Goal: Information Seeking & Learning: Learn about a topic

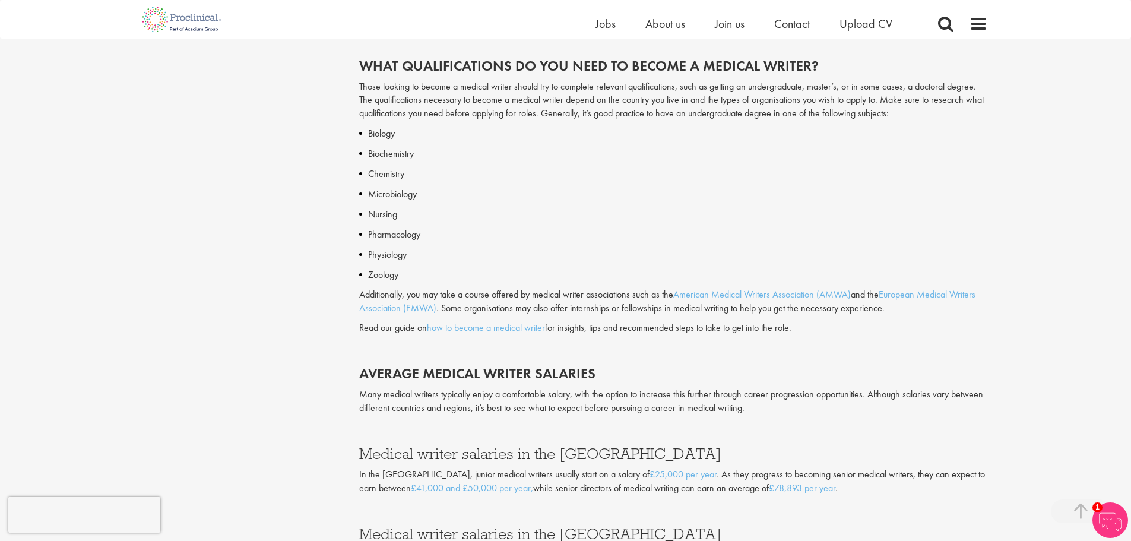
scroll to position [950, 0]
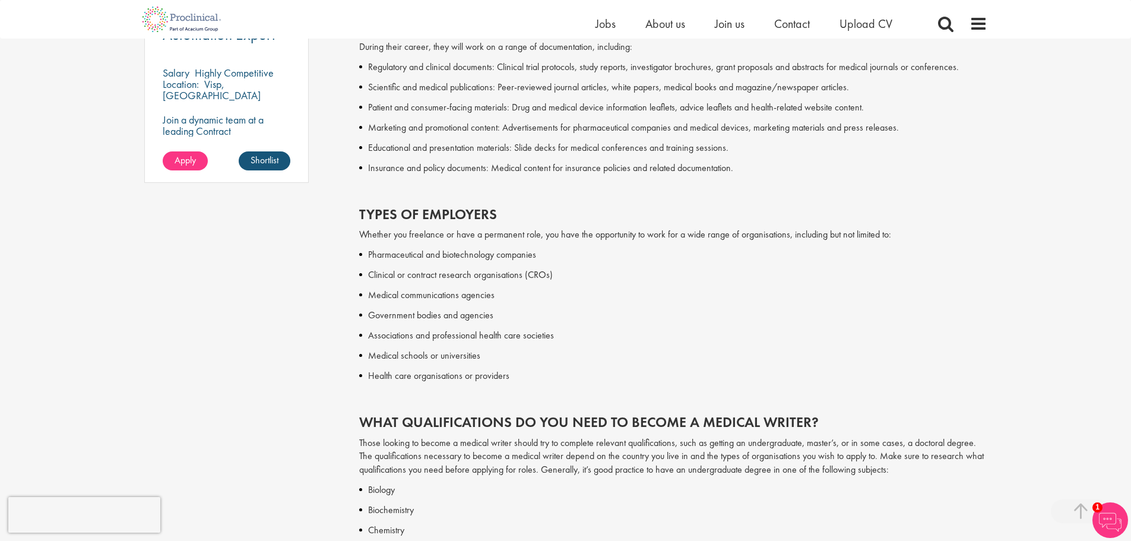
click at [707, 24] on ul "Home Jobs About us Join us Contact Upload CV" at bounding box center [758, 24] width 326 height 18
click at [724, 24] on span "Join us" at bounding box center [730, 23] width 30 height 15
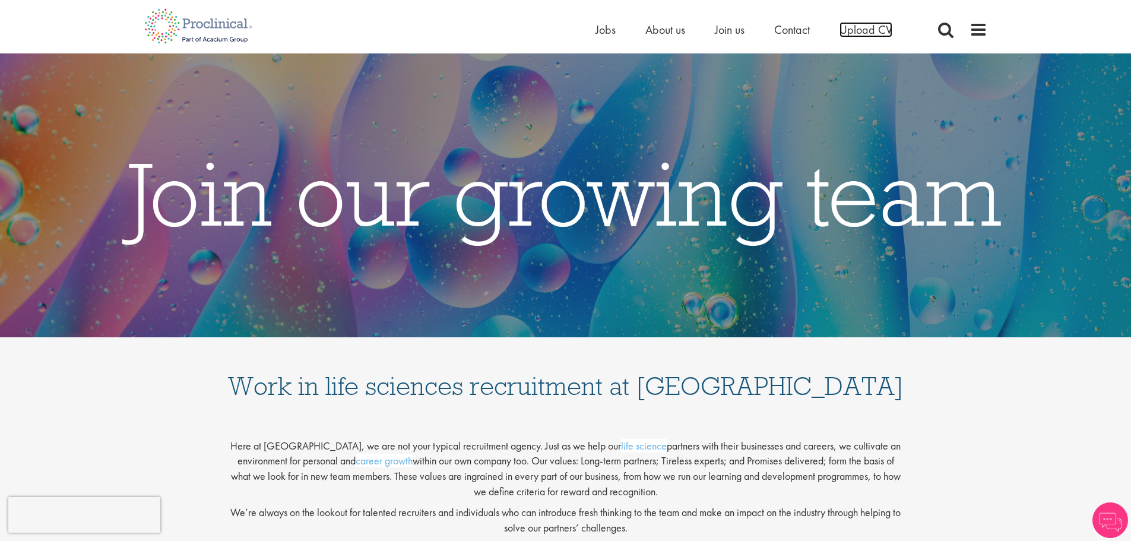
click at [860, 30] on span "Upload CV" at bounding box center [865, 29] width 53 height 15
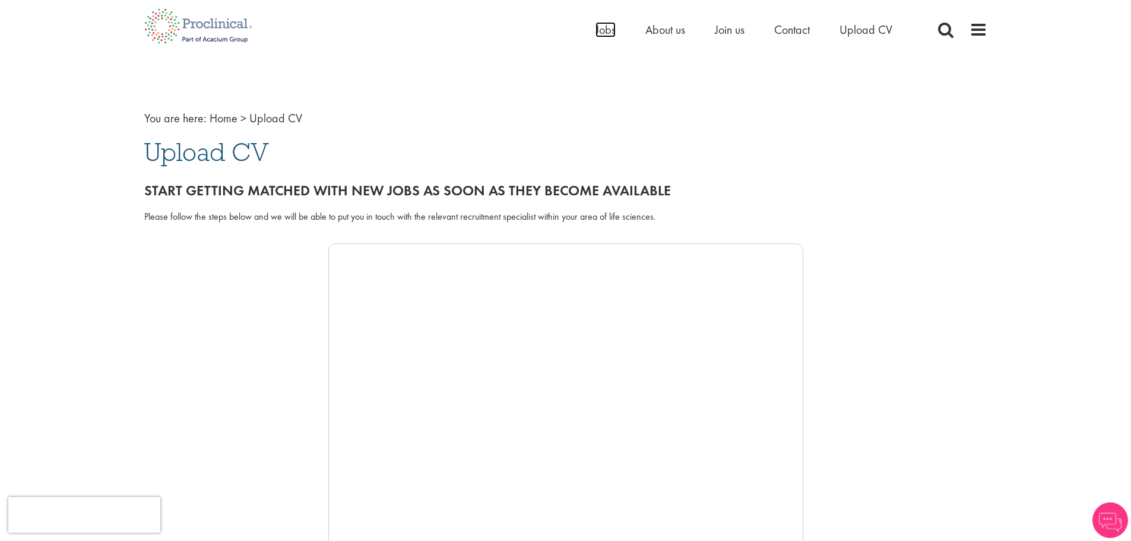
click at [612, 30] on span "Jobs" at bounding box center [605, 29] width 20 height 15
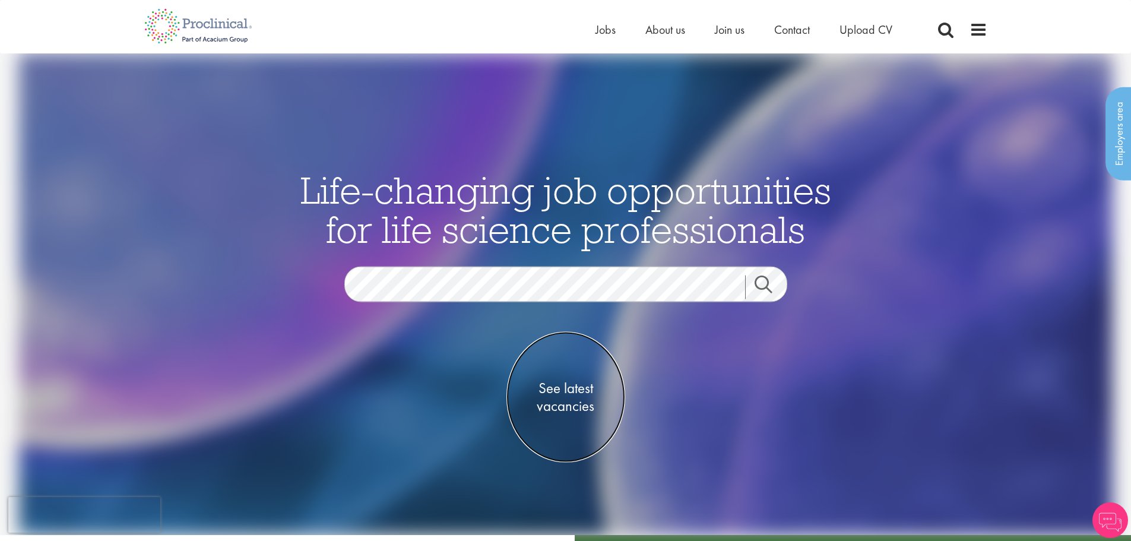
click at [544, 389] on span "See latest vacancies" at bounding box center [565, 397] width 119 height 36
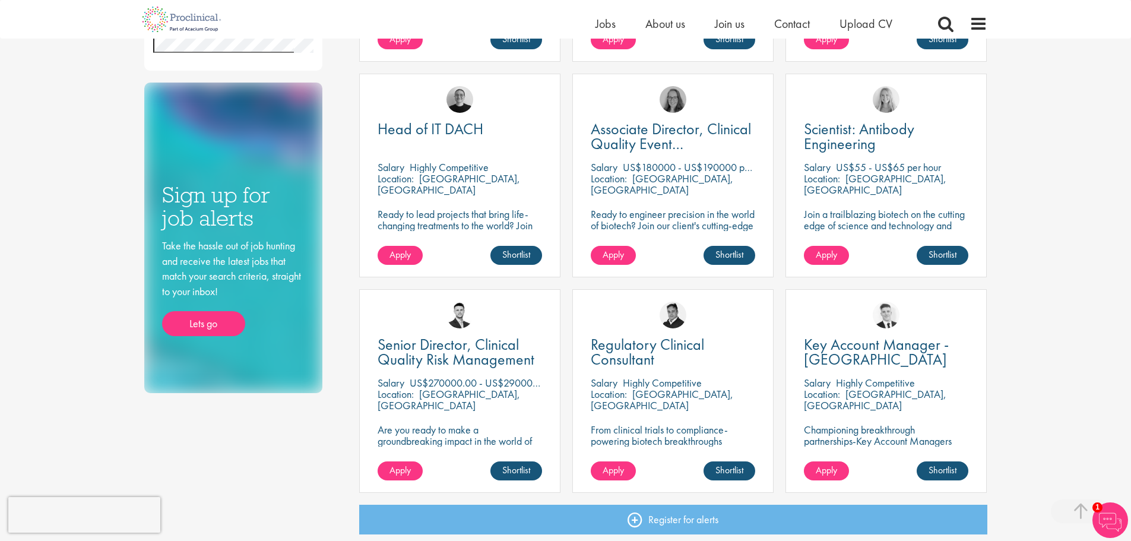
scroll to position [772, 0]
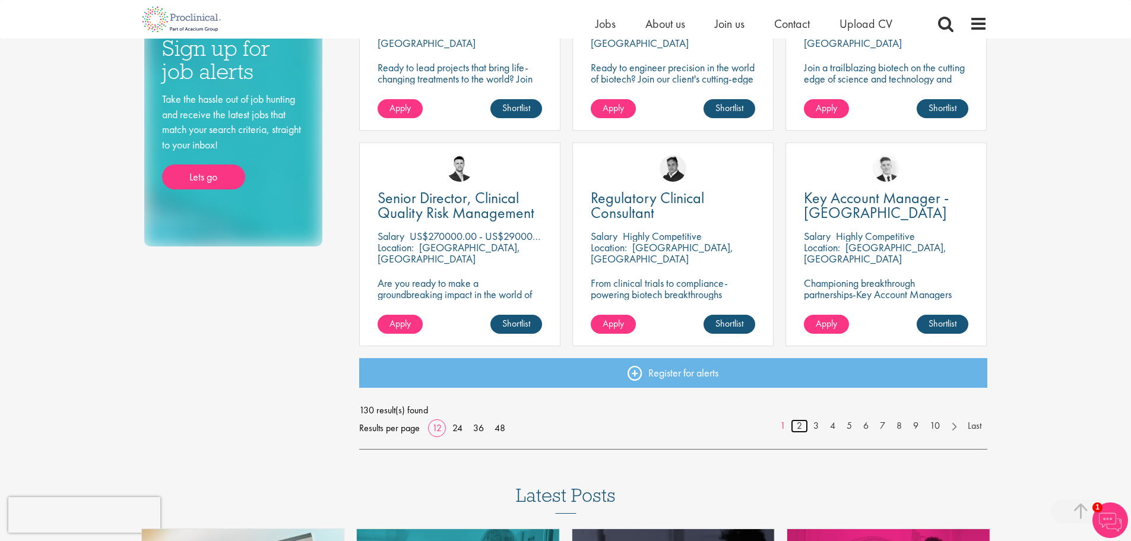
click at [798, 424] on link "2" at bounding box center [799, 426] width 17 height 14
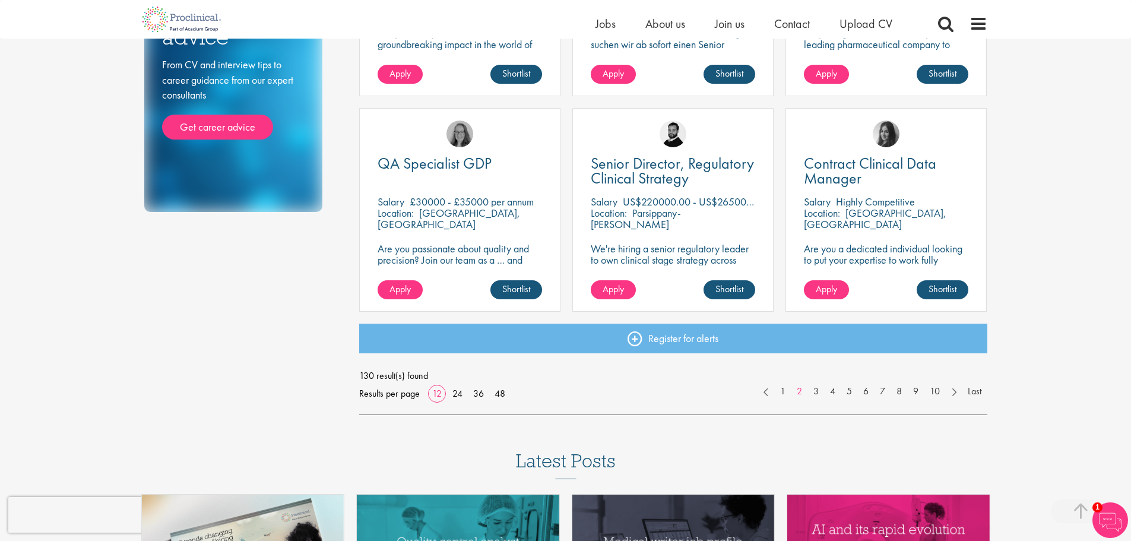
scroll to position [831, 0]
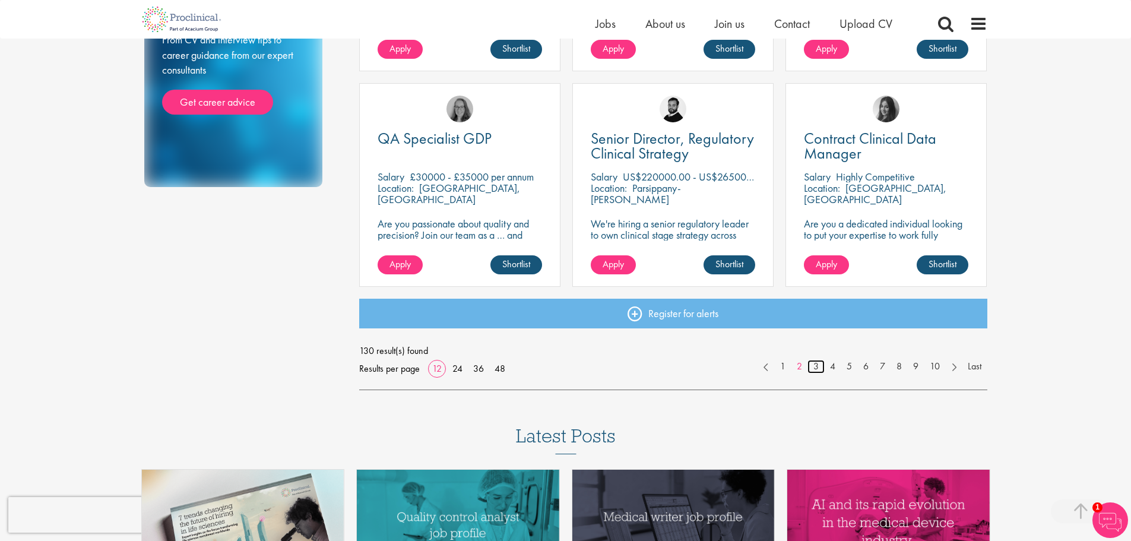
click at [813, 369] on link "3" at bounding box center [815, 367] width 17 height 14
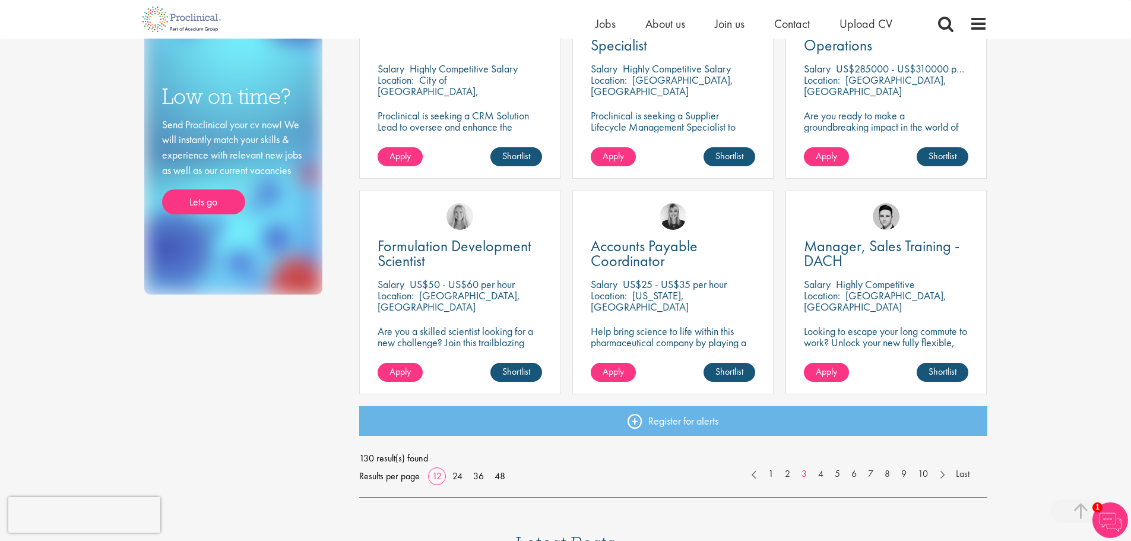
scroll to position [772, 0]
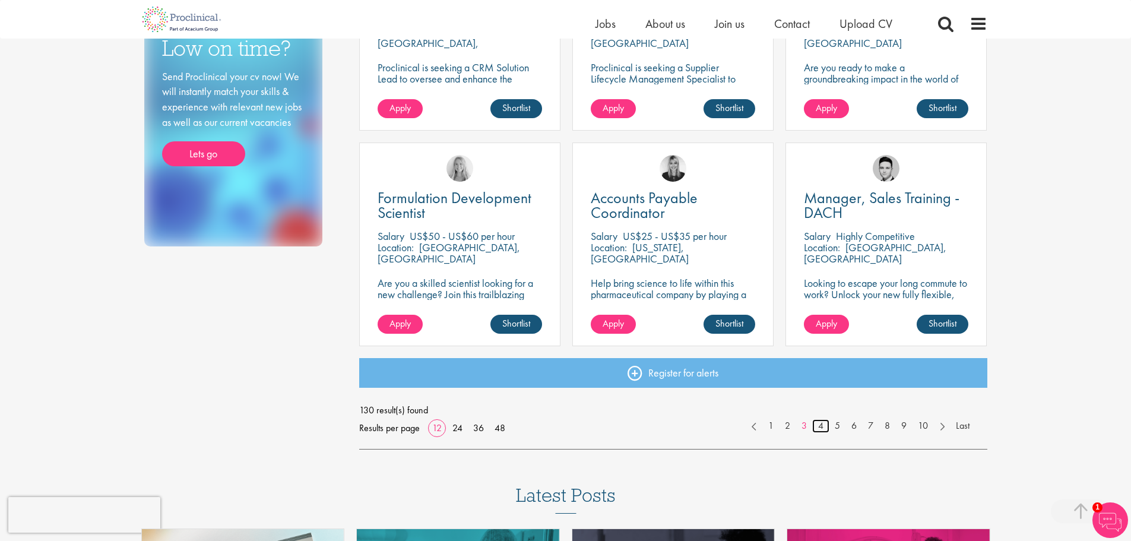
click at [818, 424] on link "4" at bounding box center [820, 426] width 17 height 14
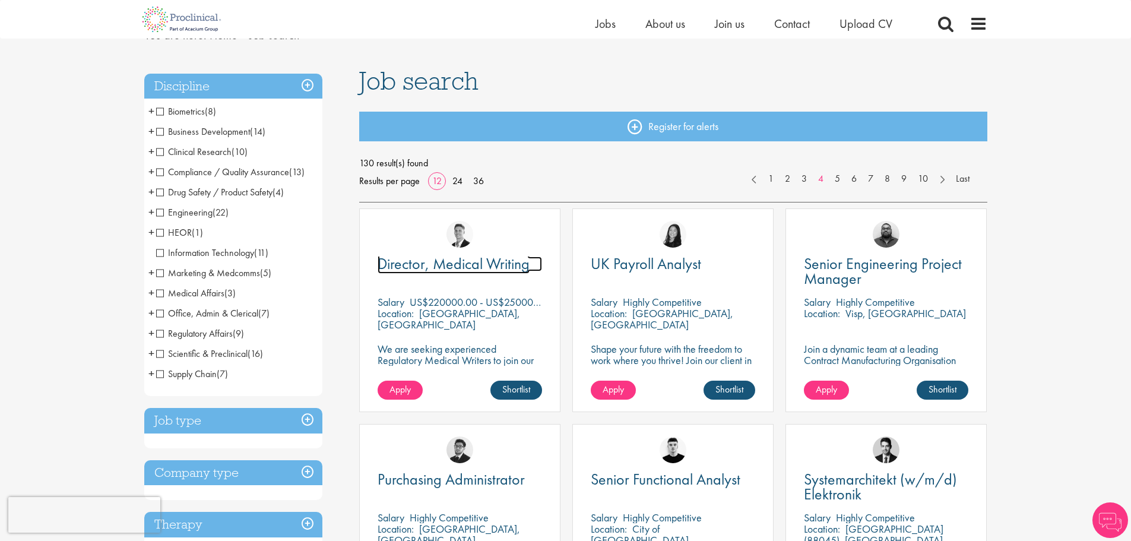
click at [518, 261] on span "Director, Medical Writing" at bounding box center [453, 263] width 152 height 20
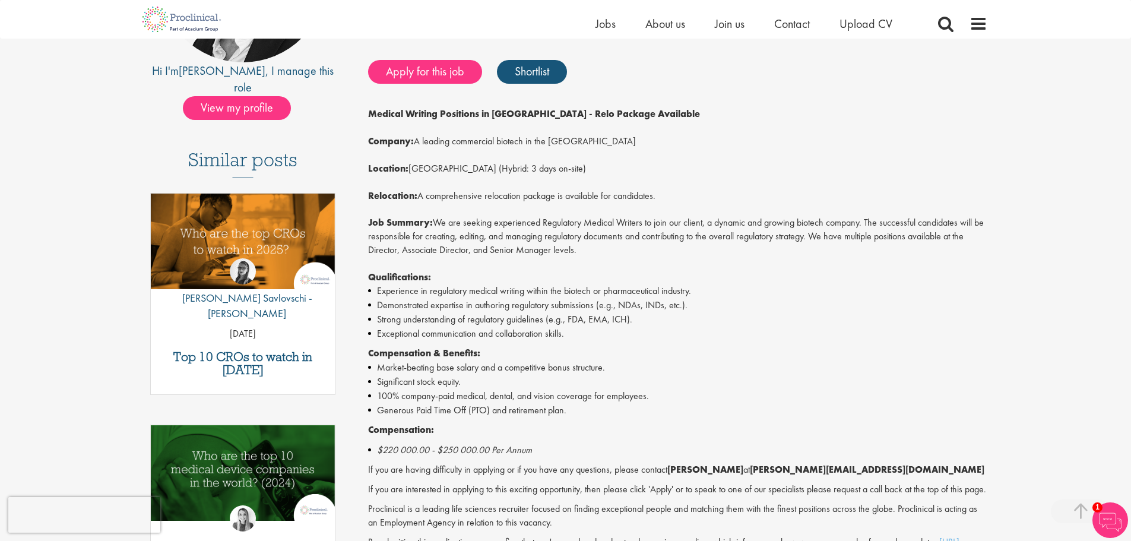
scroll to position [237, 0]
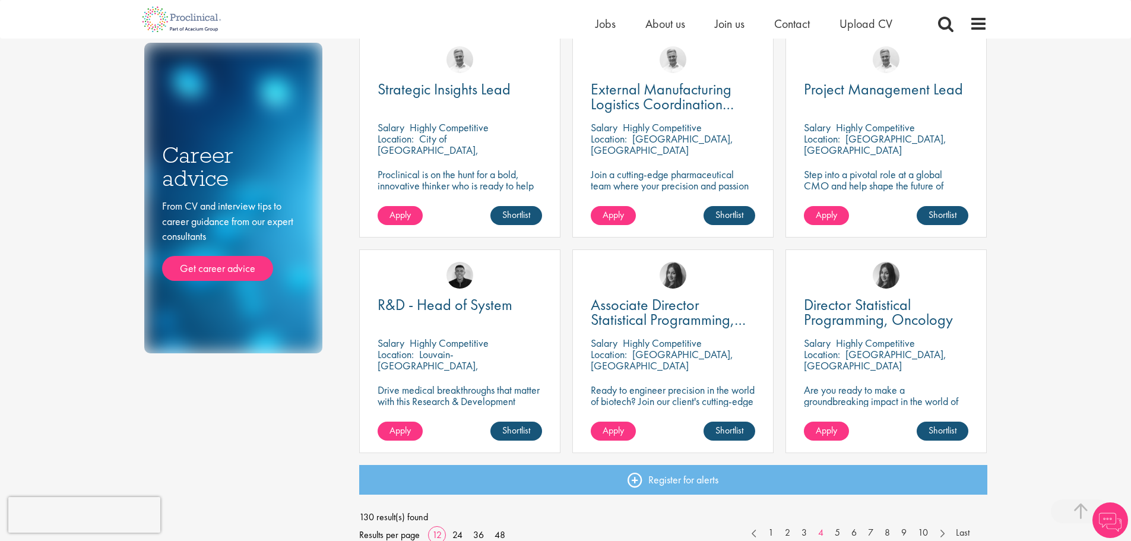
scroll to position [902, 0]
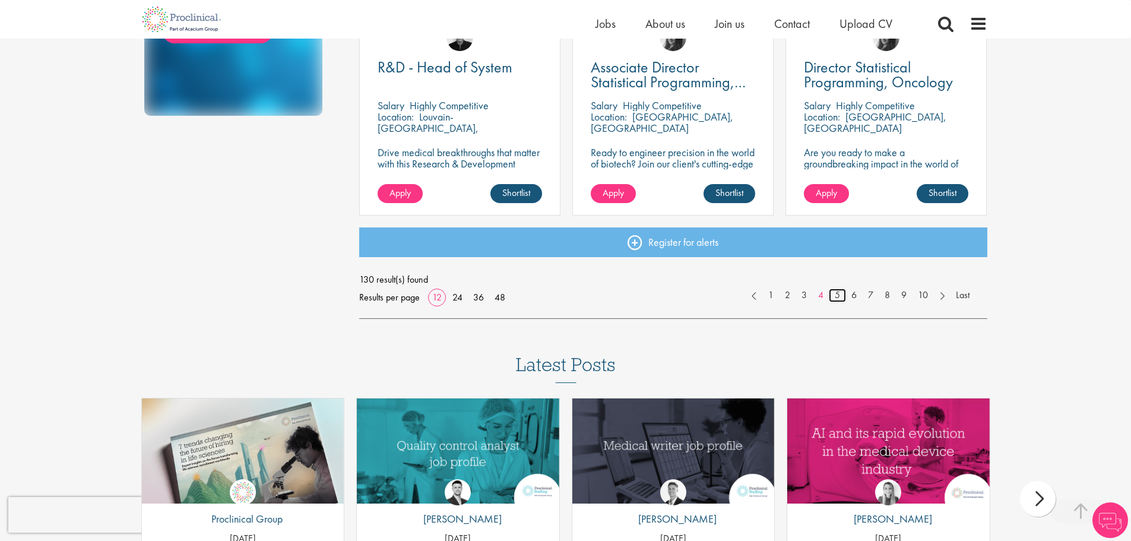
click at [835, 296] on link "5" at bounding box center [837, 295] width 17 height 14
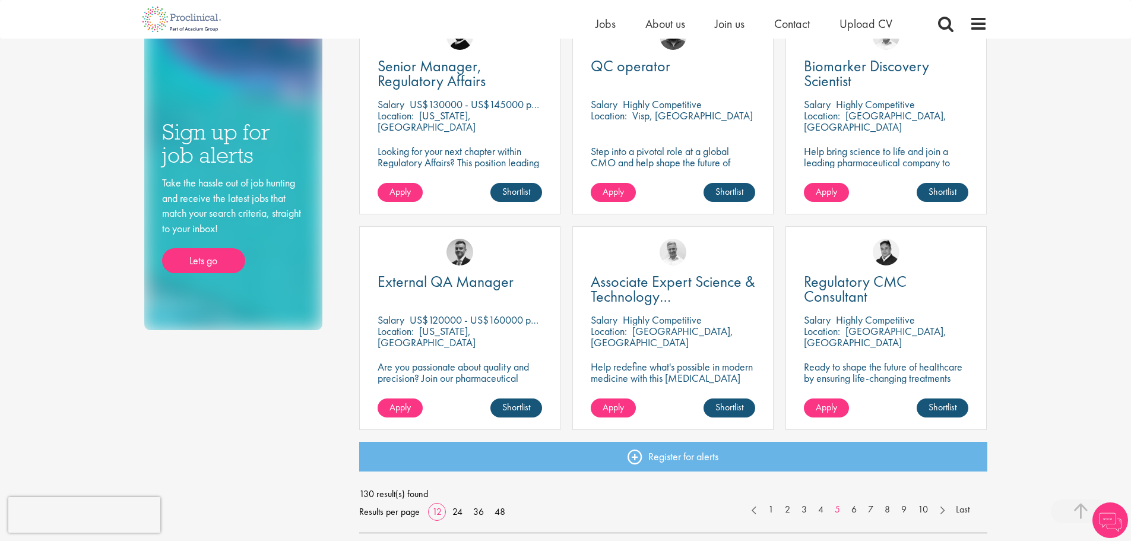
scroll to position [772, 0]
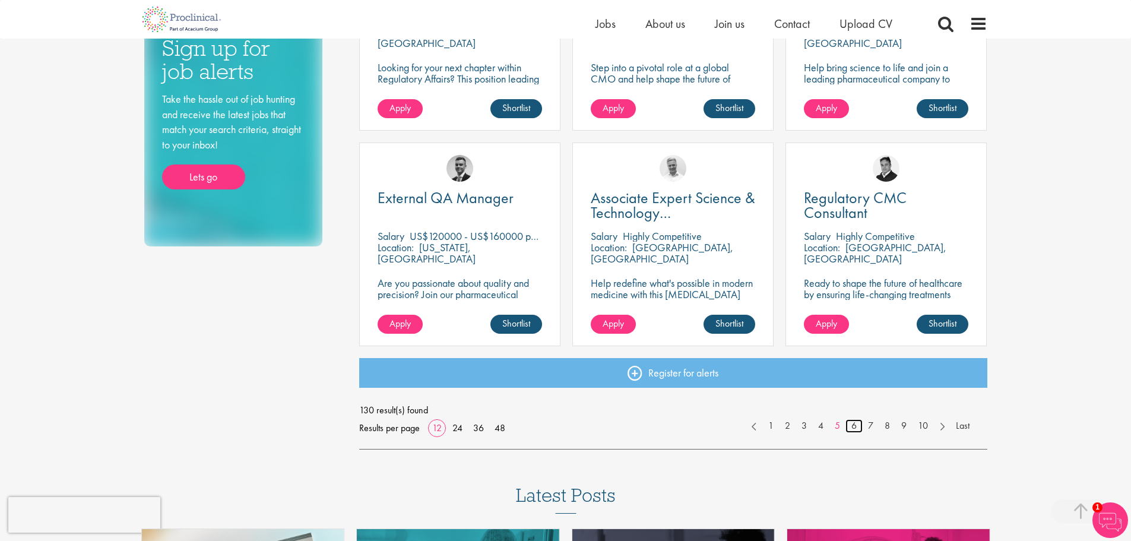
click at [852, 424] on link "6" at bounding box center [853, 426] width 17 height 14
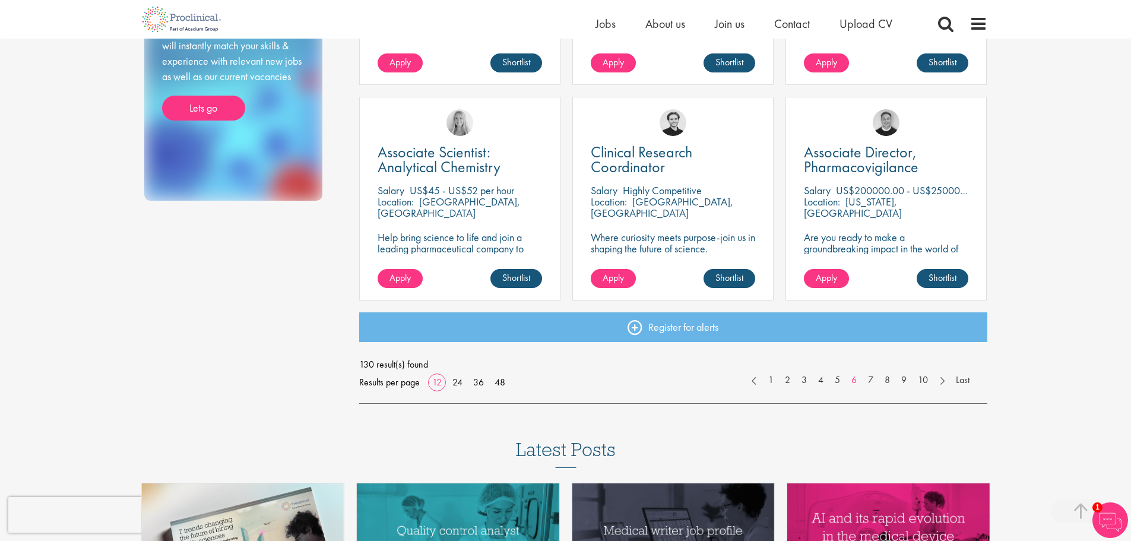
scroll to position [831, 0]
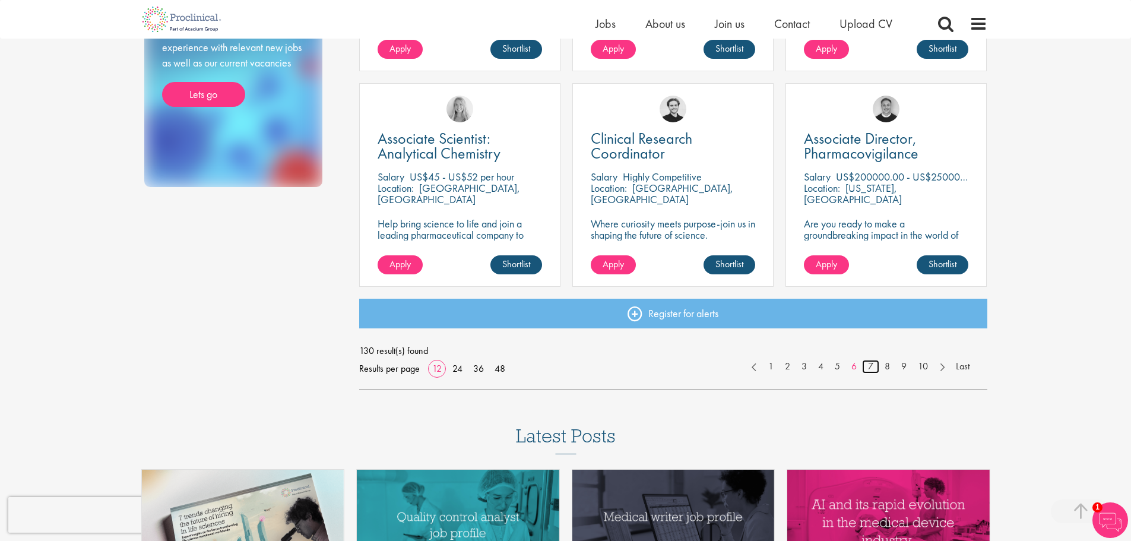
click at [872, 366] on link "7" at bounding box center [870, 367] width 17 height 14
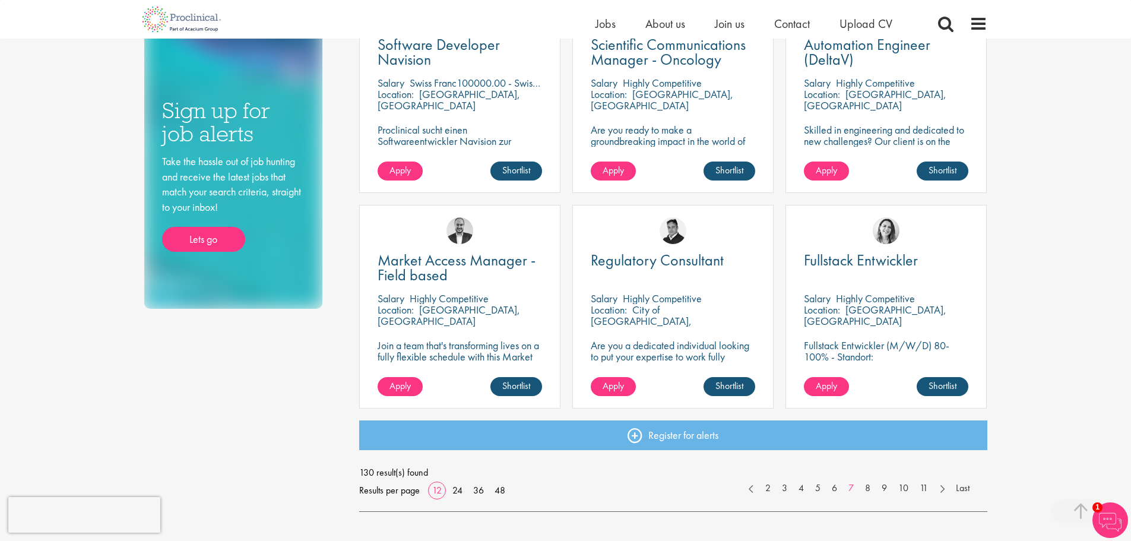
scroll to position [772, 0]
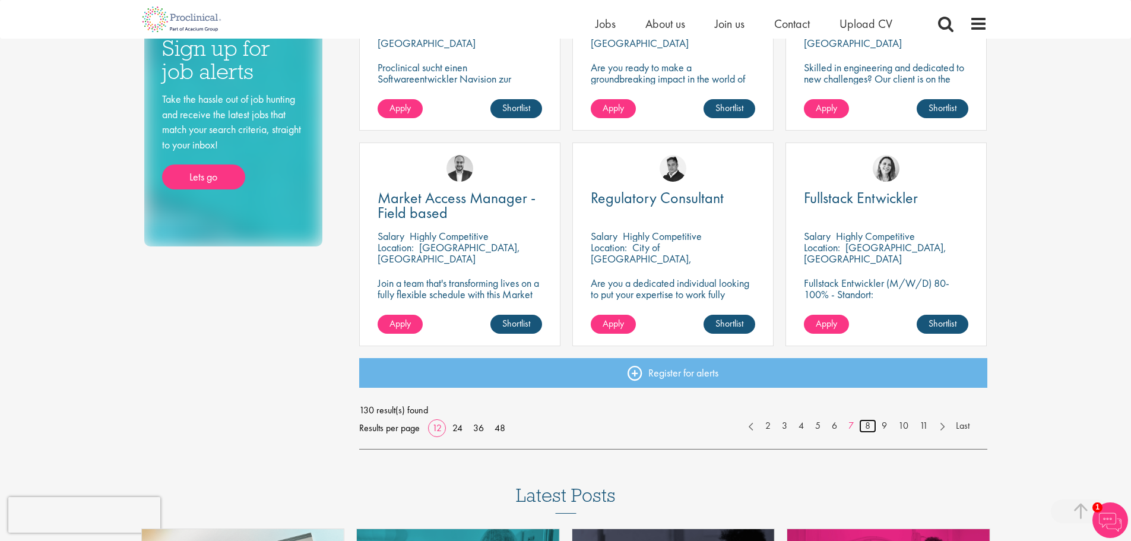
click at [863, 423] on link "8" at bounding box center [867, 426] width 17 height 14
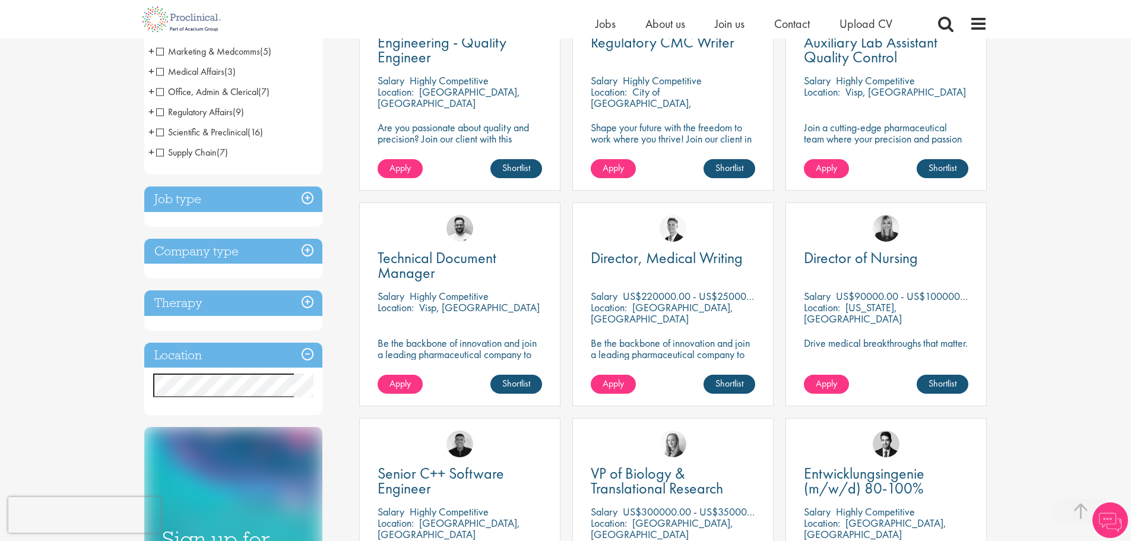
scroll to position [178, 0]
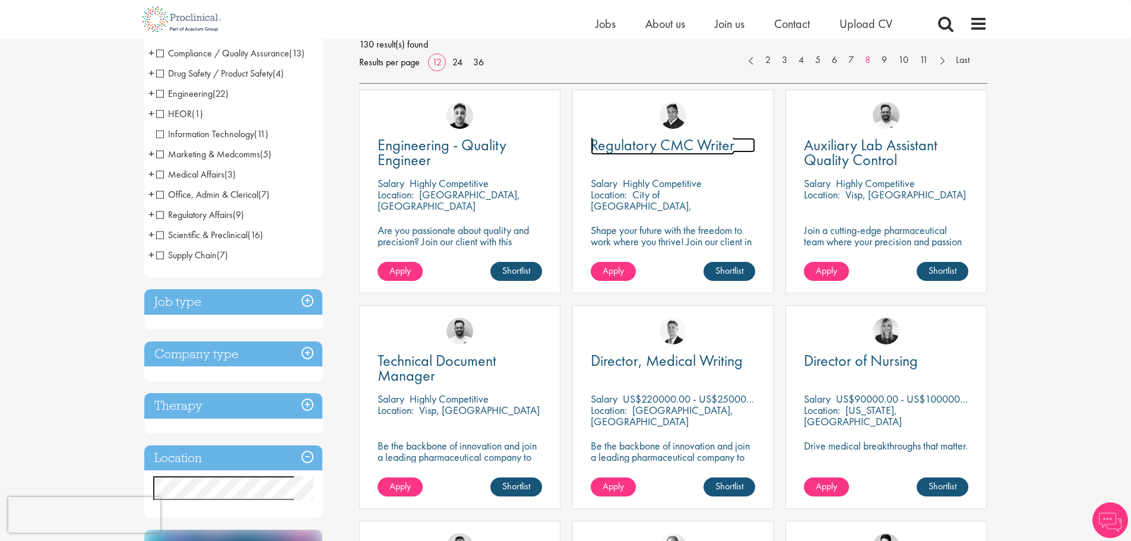
click at [707, 147] on span "Regulatory CMC Writer" at bounding box center [663, 145] width 144 height 20
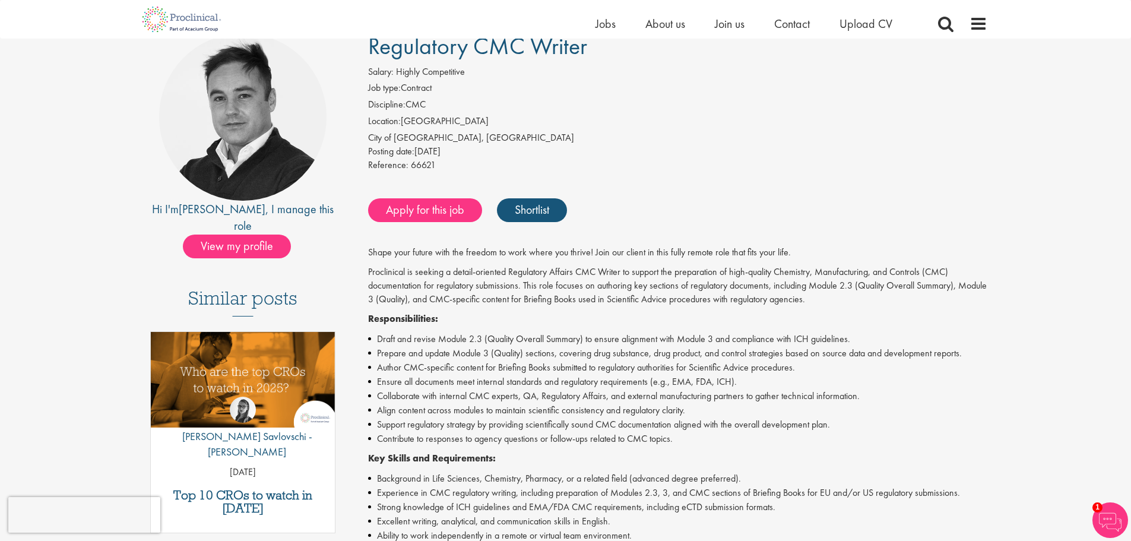
scroll to position [59, 0]
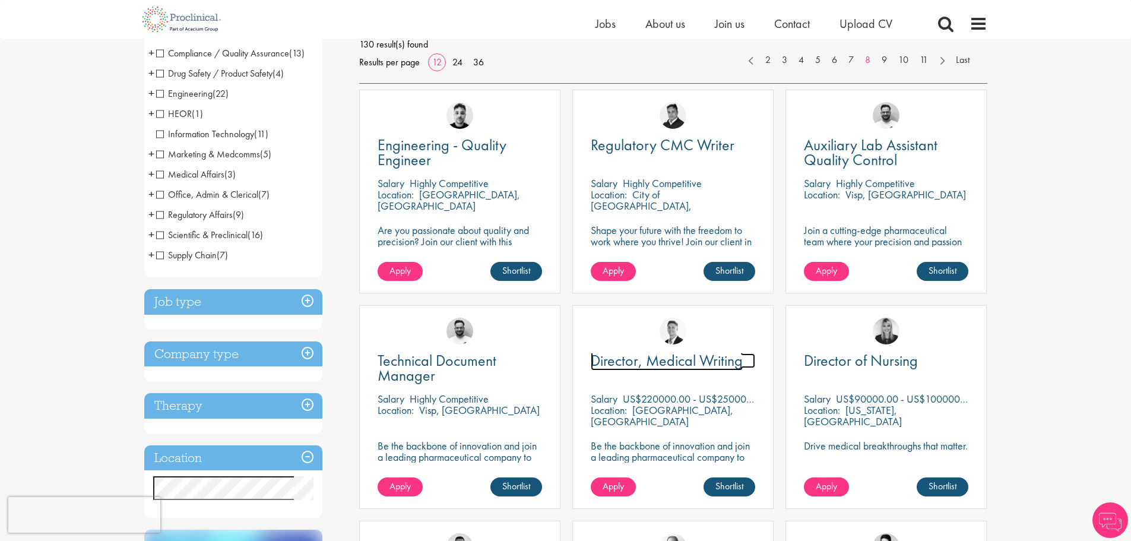
click at [713, 356] on span "Director, Medical Writing" at bounding box center [667, 360] width 152 height 20
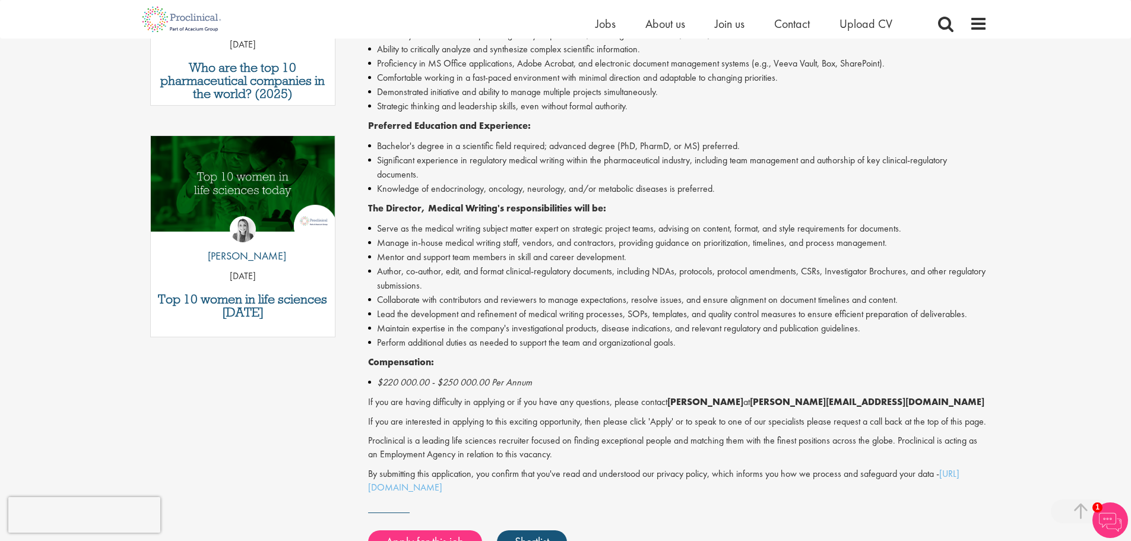
scroll to position [534, 0]
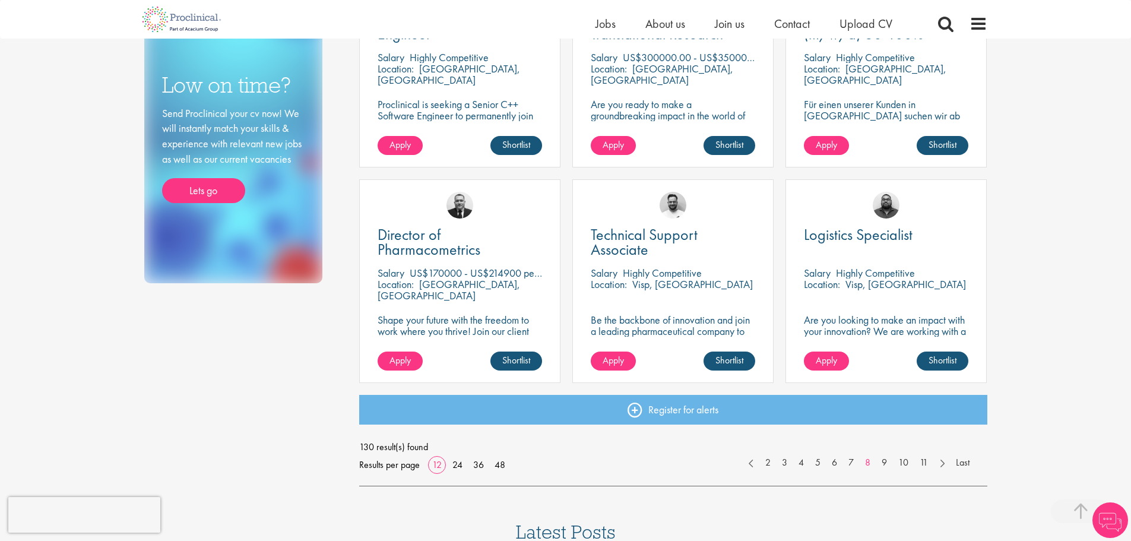
scroll to position [890, 0]
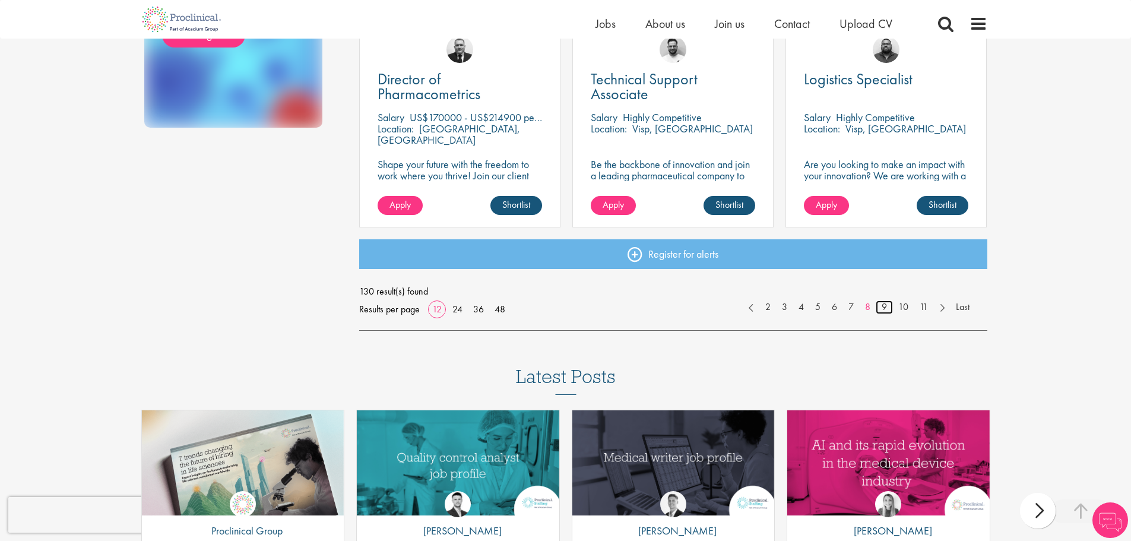
click at [884, 310] on link "9" at bounding box center [883, 307] width 17 height 14
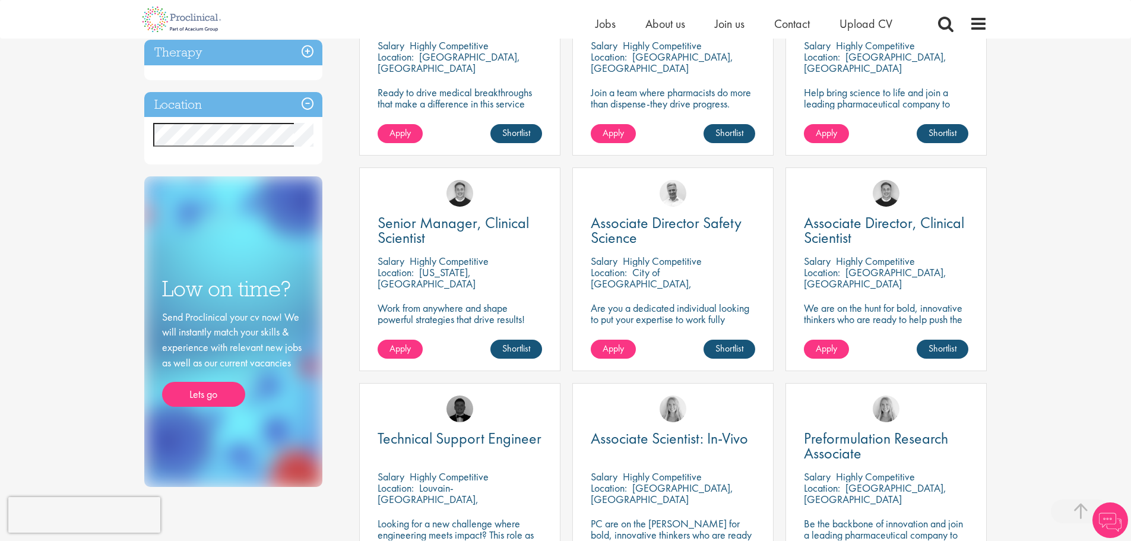
scroll to position [712, 0]
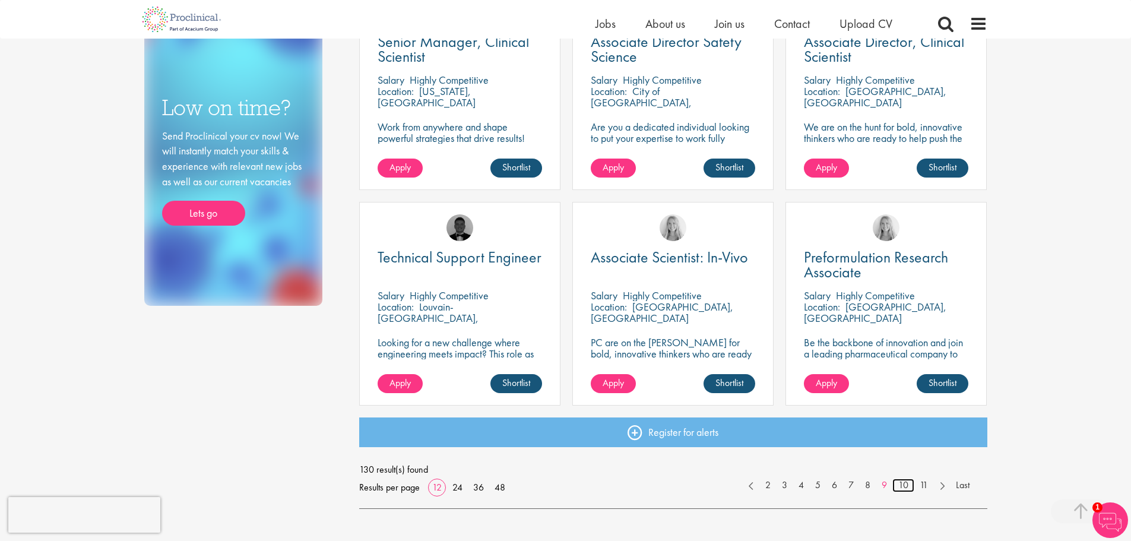
click at [904, 485] on link "10" at bounding box center [903, 485] width 22 height 14
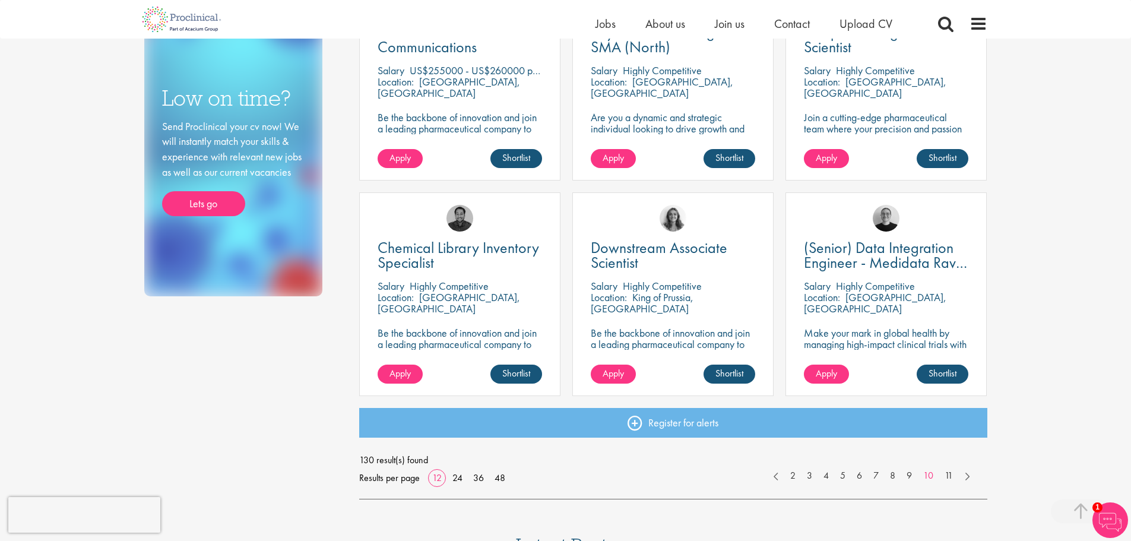
scroll to position [772, 0]
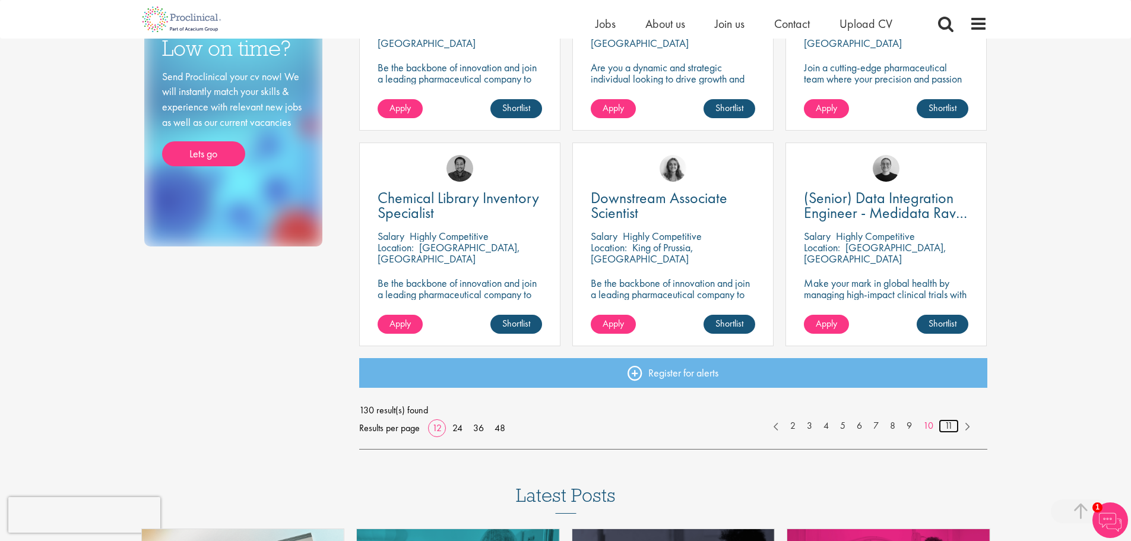
click at [952, 427] on link "11" at bounding box center [948, 426] width 20 height 14
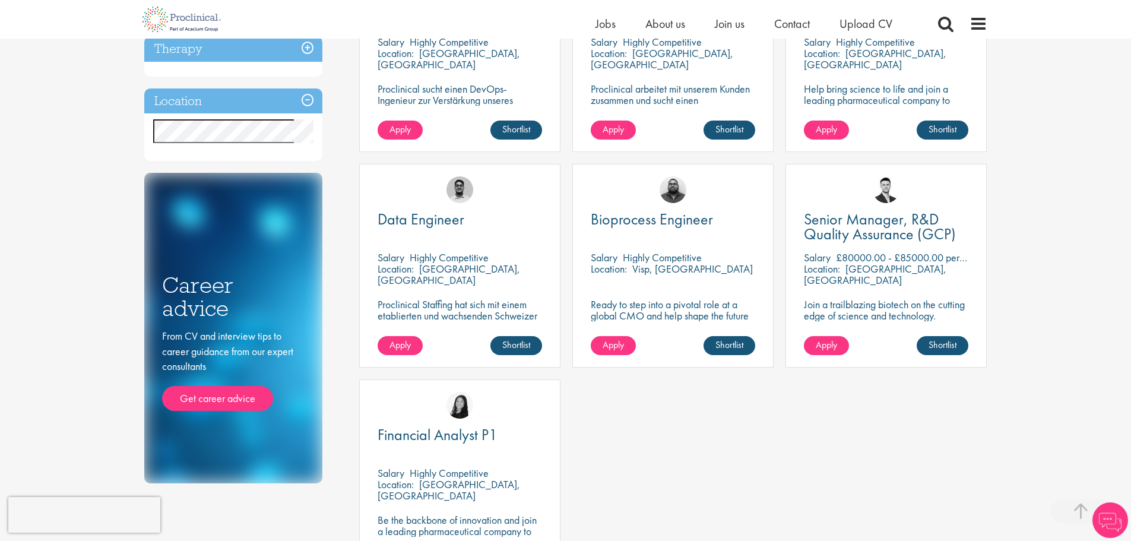
scroll to position [712, 0]
